Goal: Transaction & Acquisition: Purchase product/service

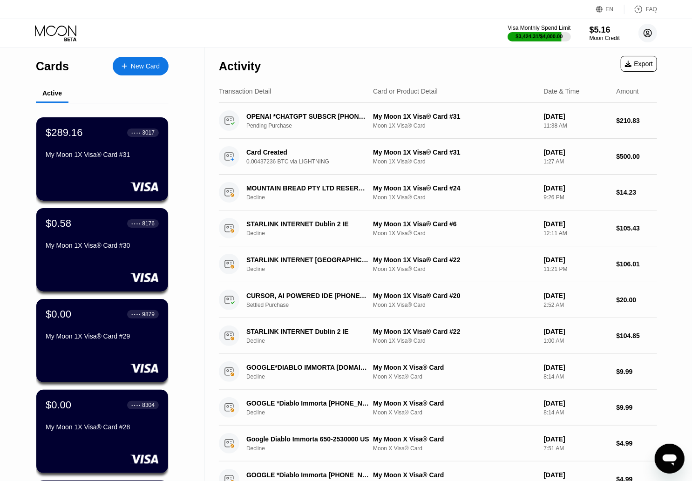
click at [652, 32] on circle at bounding box center [647, 33] width 19 height 19
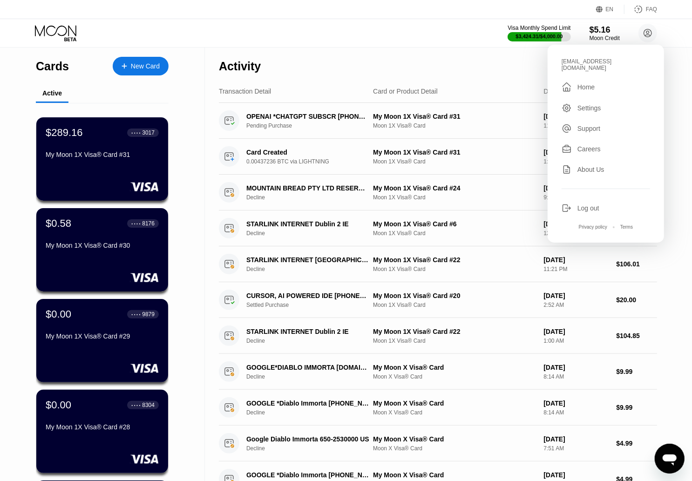
click at [584, 61] on div "[EMAIL_ADDRESS][DOMAIN_NAME]" at bounding box center [606, 64] width 88 height 13
click at [455, 41] on div "Visa Monthly Spend Limit $3,424.31 / $4,000.00 $5.16 Moon Credit [EMAIL_ADDRESS…" at bounding box center [346, 33] width 692 height 28
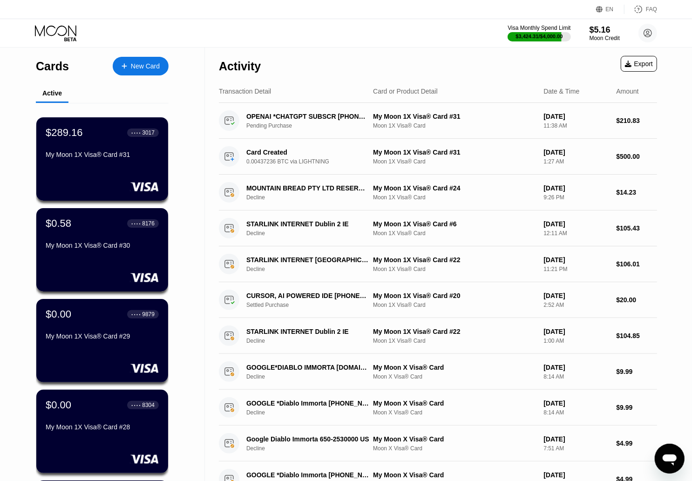
click at [150, 68] on div "New Card" at bounding box center [145, 66] width 29 height 8
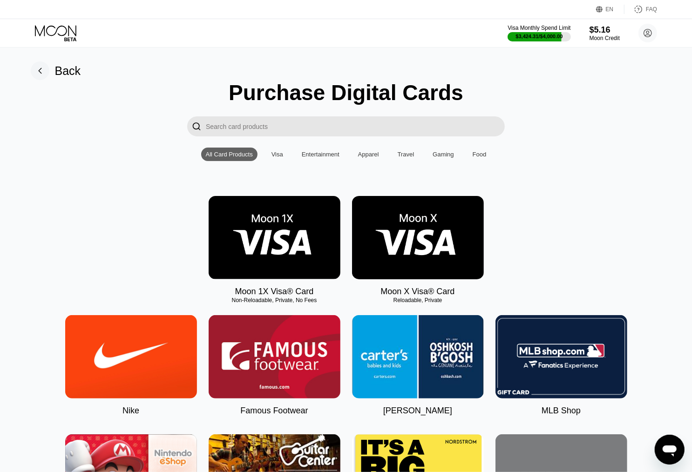
click at [279, 231] on img at bounding box center [275, 237] width 132 height 83
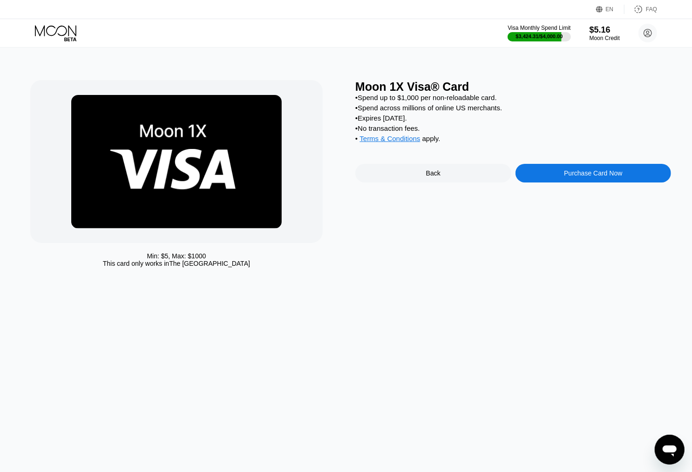
click at [579, 177] on div "Purchase Card Now" at bounding box center [593, 173] width 58 height 7
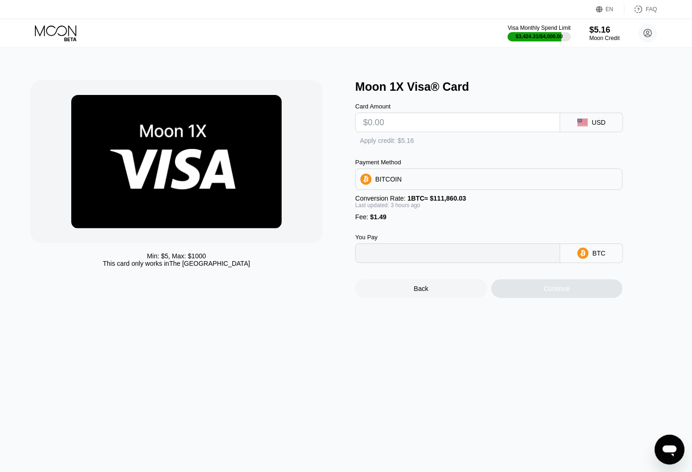
type input "0"
click at [405, 125] on input "text" at bounding box center [457, 122] width 189 height 19
type input "$95"
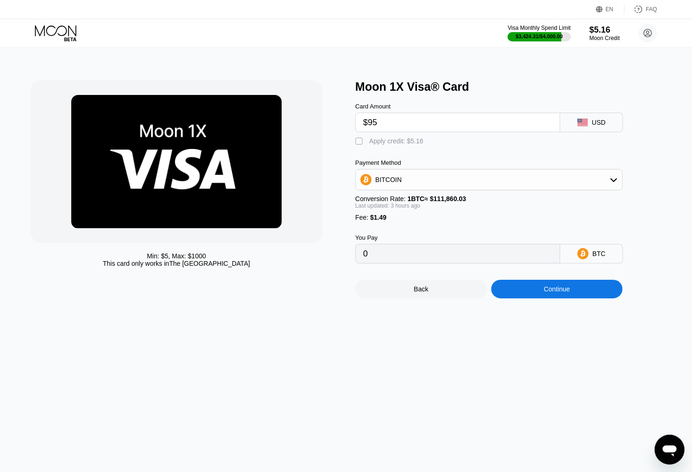
type input "0.00085989"
type input "$95"
click at [380, 143] on div "Apply credit: $5.16" at bounding box center [396, 140] width 54 height 7
type input "0.0008139"
click at [571, 298] on div "Continue" at bounding box center [557, 289] width 132 height 19
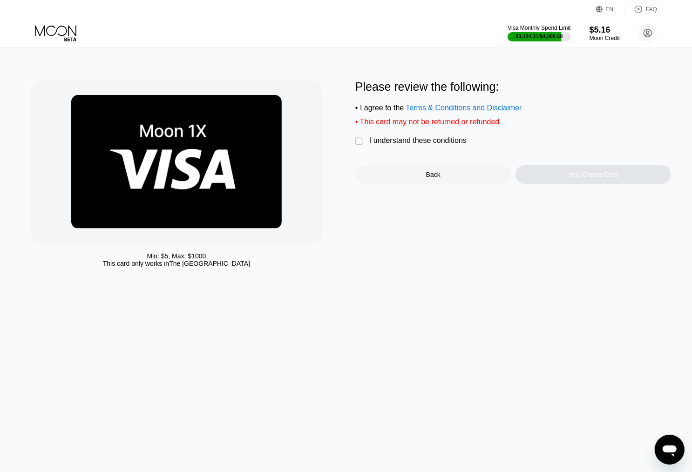
click at [410, 145] on div "I understand these conditions" at bounding box center [417, 140] width 97 height 8
click at [563, 183] on div "Yes, Create Card" at bounding box center [594, 174] width 156 height 19
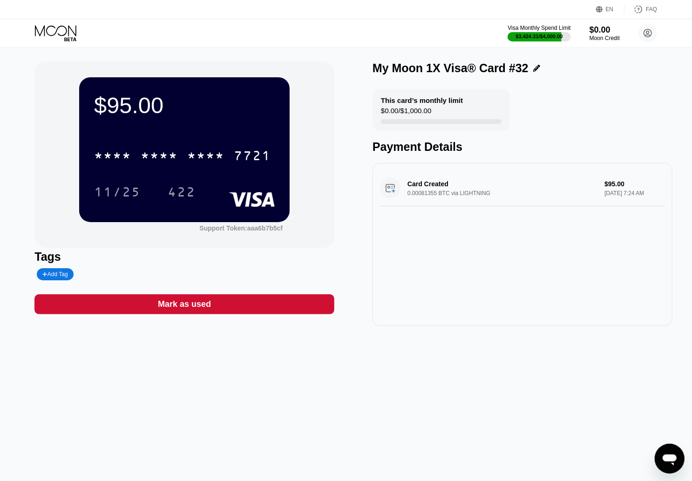
click at [131, 105] on div "$95.00" at bounding box center [184, 105] width 181 height 26
click at [180, 161] on div "* * * * * * * * * * * * 7721" at bounding box center [182, 155] width 188 height 23
click at [177, 188] on div "422" at bounding box center [182, 193] width 28 height 15
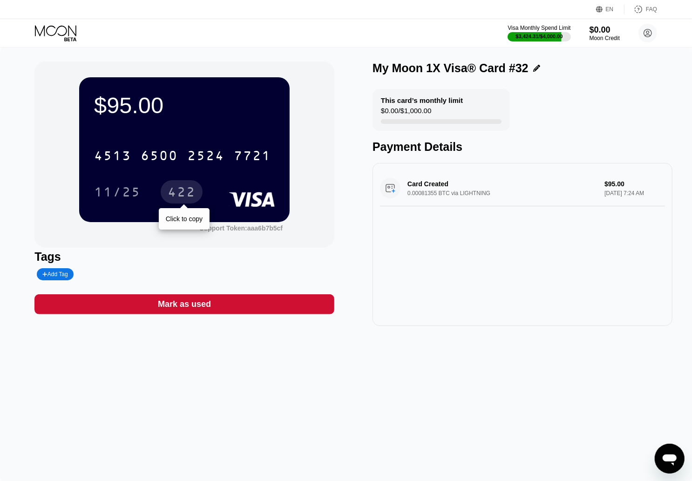
click at [490, 345] on div "$95.00 4513 6500 2524 7721 11/25 422 Click to copy Support Token: aaa6b7b5cf Ta…" at bounding box center [346, 264] width 692 height 434
click at [63, 30] on icon at bounding box center [56, 33] width 43 height 16
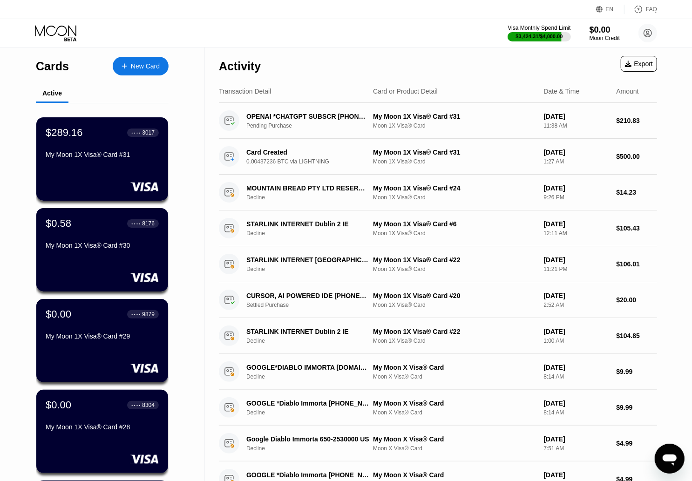
click at [137, 66] on div "New Card" at bounding box center [145, 66] width 29 height 8
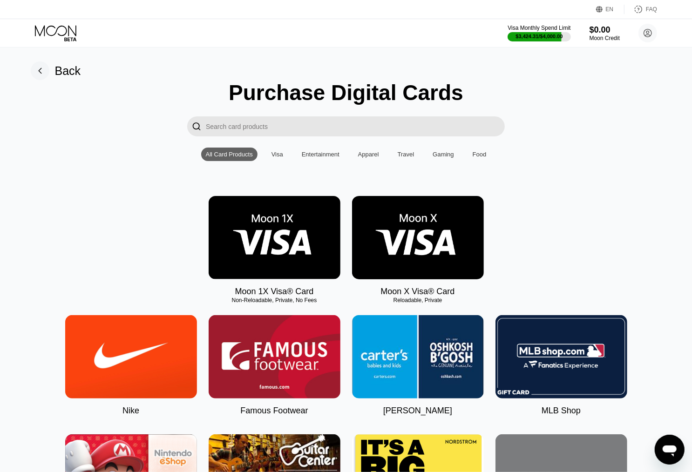
click at [237, 220] on img at bounding box center [275, 237] width 132 height 83
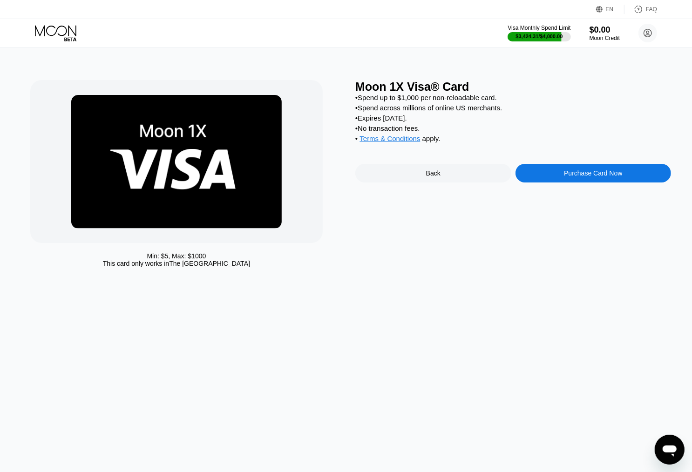
click at [586, 177] on div "Purchase Card Now" at bounding box center [593, 173] width 58 height 7
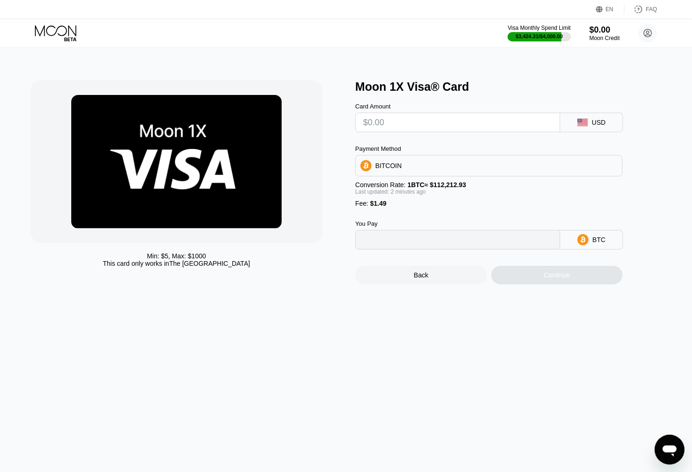
type input "0"
click at [414, 126] on input "text" at bounding box center [457, 122] width 189 height 19
type input "$95"
type input "0.00085989"
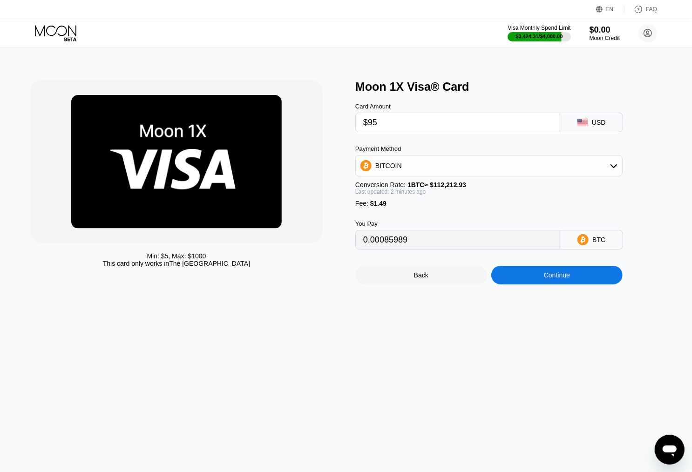
type input "$95"
click at [583, 285] on div "Continue" at bounding box center [557, 275] width 132 height 19
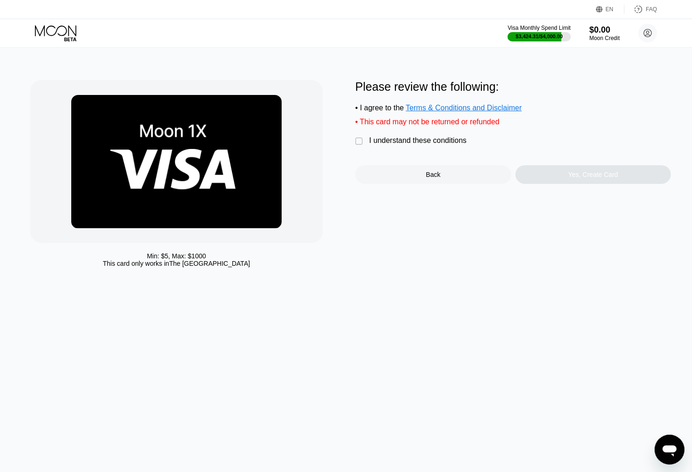
click at [378, 145] on div "I understand these conditions" at bounding box center [417, 140] width 97 height 8
click at [551, 182] on div "Yes, Create Card" at bounding box center [594, 174] width 156 height 19
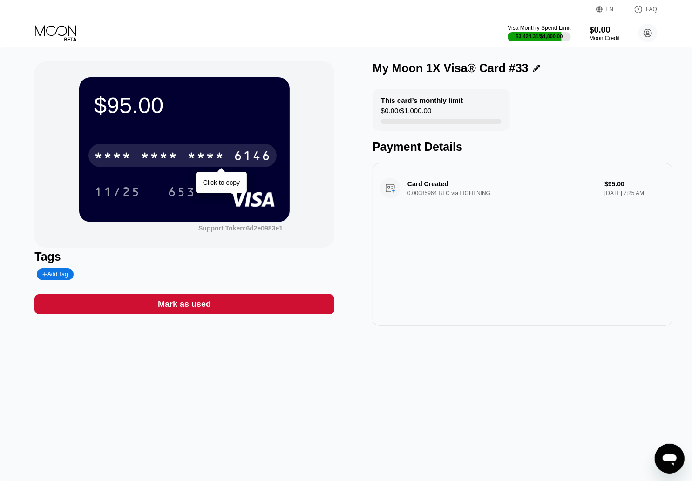
click at [175, 157] on div "* * * *" at bounding box center [159, 156] width 37 height 15
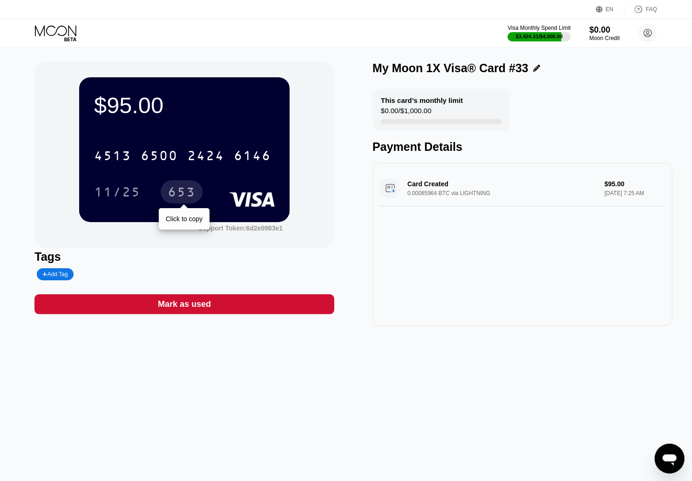
click at [180, 194] on div "653" at bounding box center [182, 193] width 28 height 15
click at [437, 336] on div "$95.00 4513 6500 2424 6146 11/25 653 Support Token: 6d2e0983e1 Tags Add Tag Mar…" at bounding box center [346, 264] width 692 height 434
